Goal: Browse casually: Explore the website without a specific task or goal

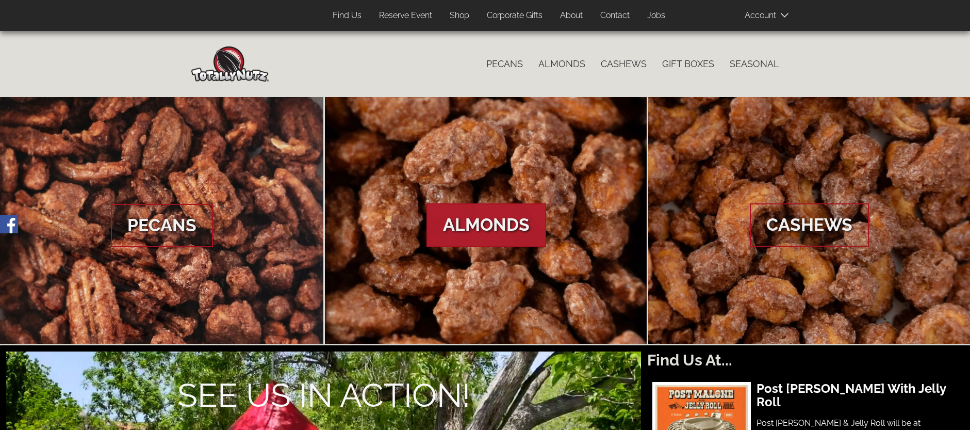
click at [683, 61] on link "Gift Boxes" at bounding box center [689, 64] width 68 height 22
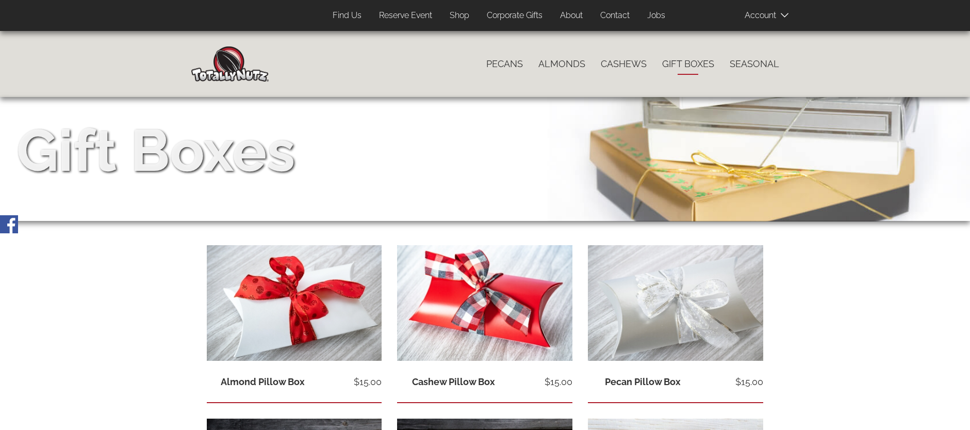
click at [458, 18] on link "Shop" at bounding box center [459, 16] width 35 height 20
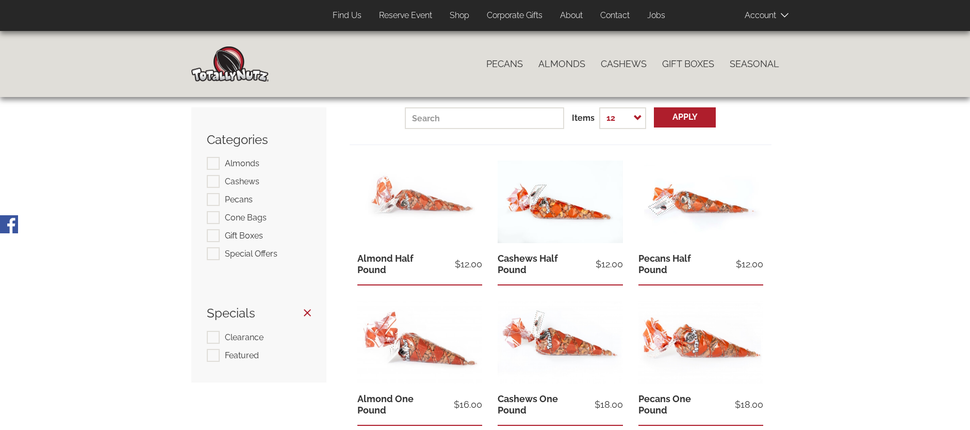
click at [506, 14] on link "Corporate Gifts" at bounding box center [514, 16] width 71 height 20
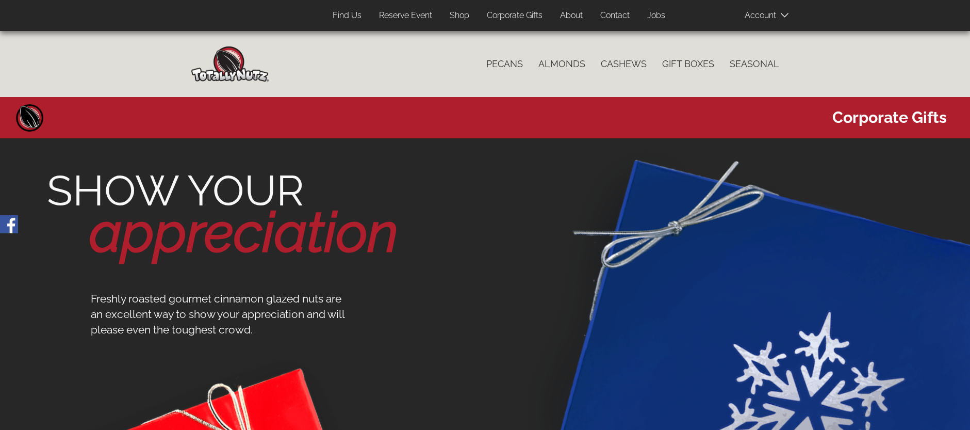
click at [235, 64] on img at bounding box center [229, 63] width 77 height 35
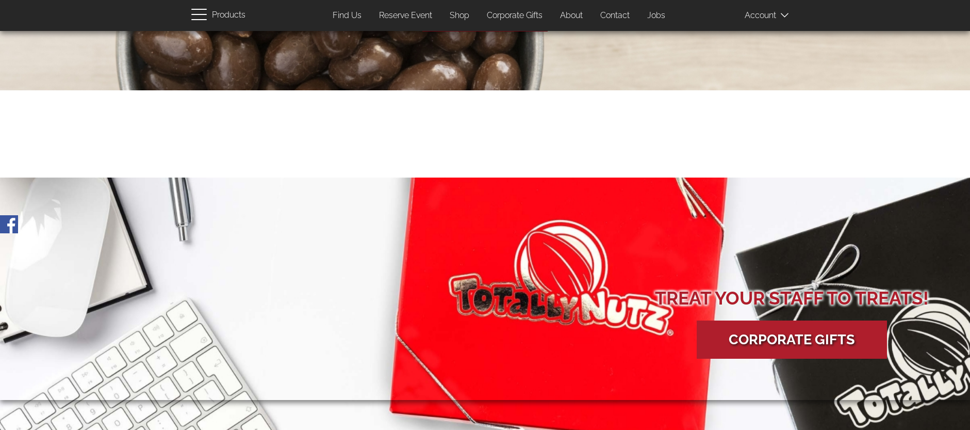
scroll to position [1608, 0]
